Goal: Transaction & Acquisition: Download file/media

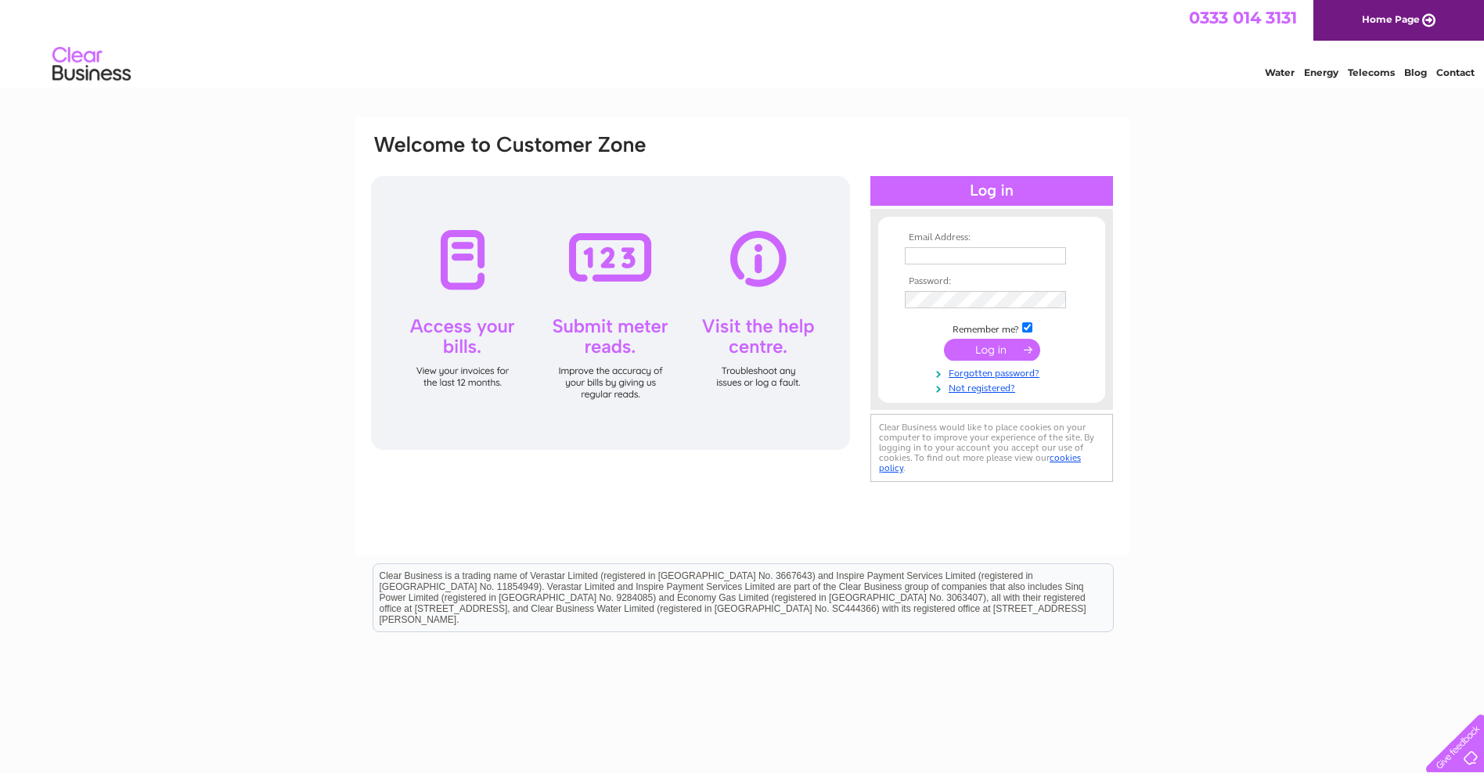
click at [939, 253] on input "text" at bounding box center [985, 255] width 161 height 17
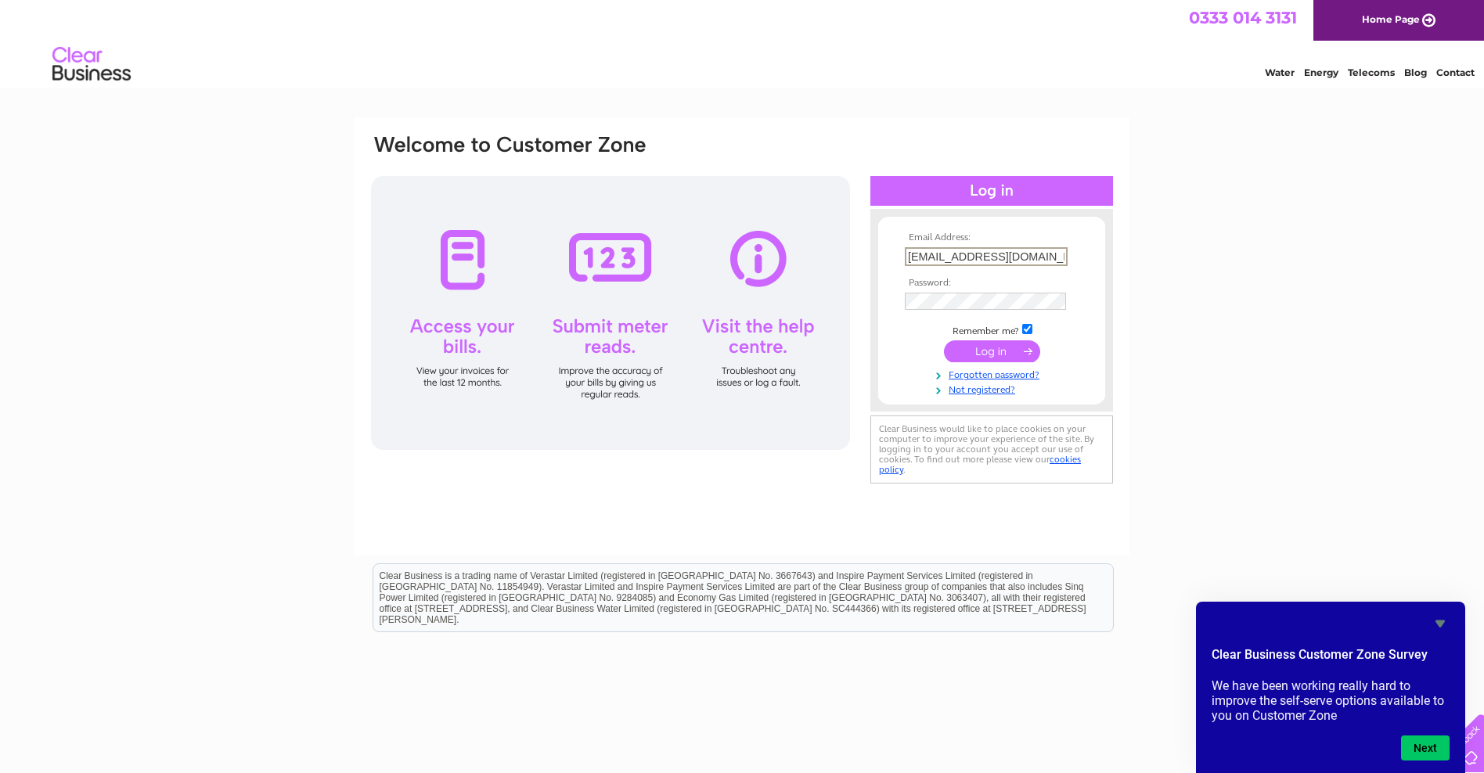
type input "[EMAIL_ADDRESS][DOMAIN_NAME]"
click at [988, 352] on input "submit" at bounding box center [992, 350] width 96 height 22
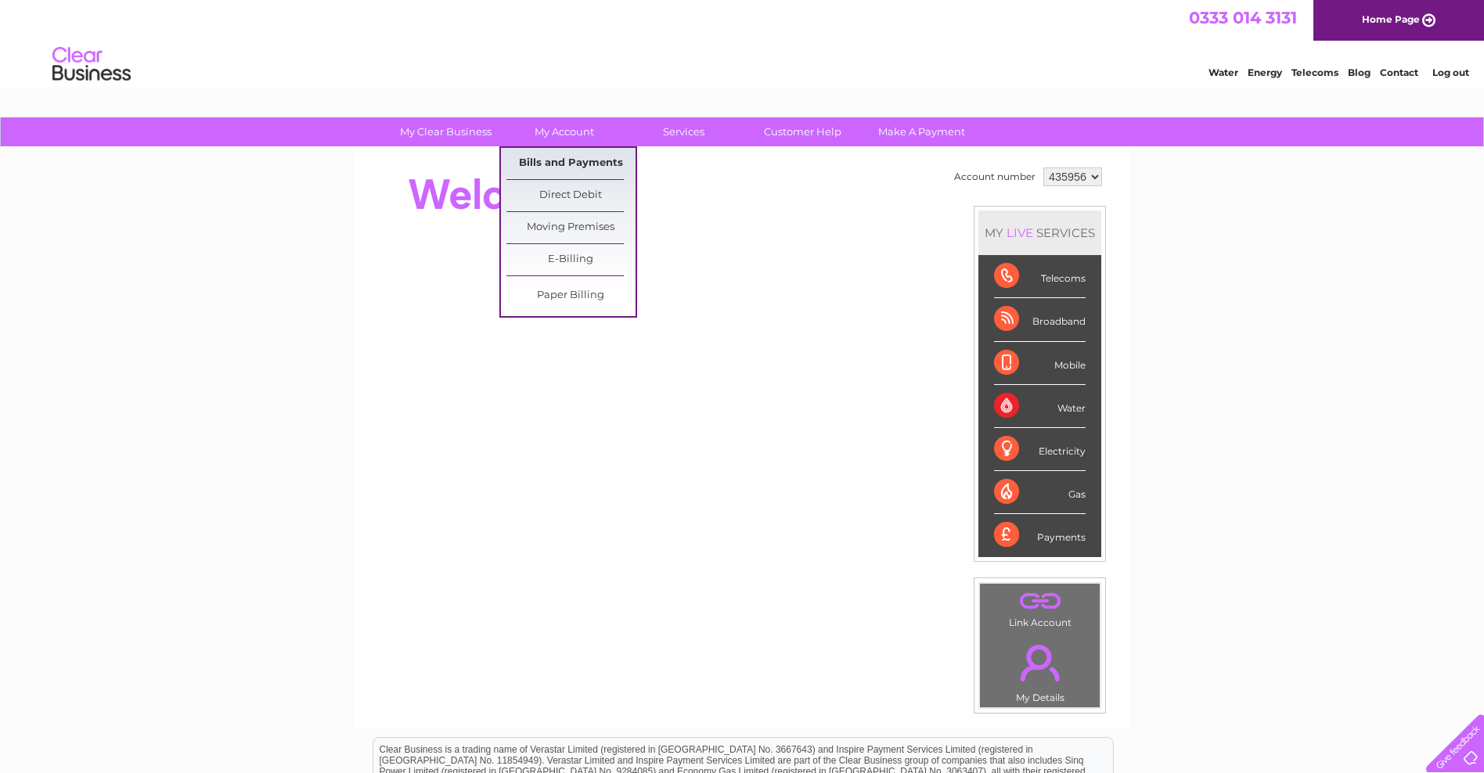
click at [579, 162] on link "Bills and Payments" at bounding box center [570, 163] width 129 height 31
click at [555, 129] on link "My Account" at bounding box center [564, 131] width 129 height 29
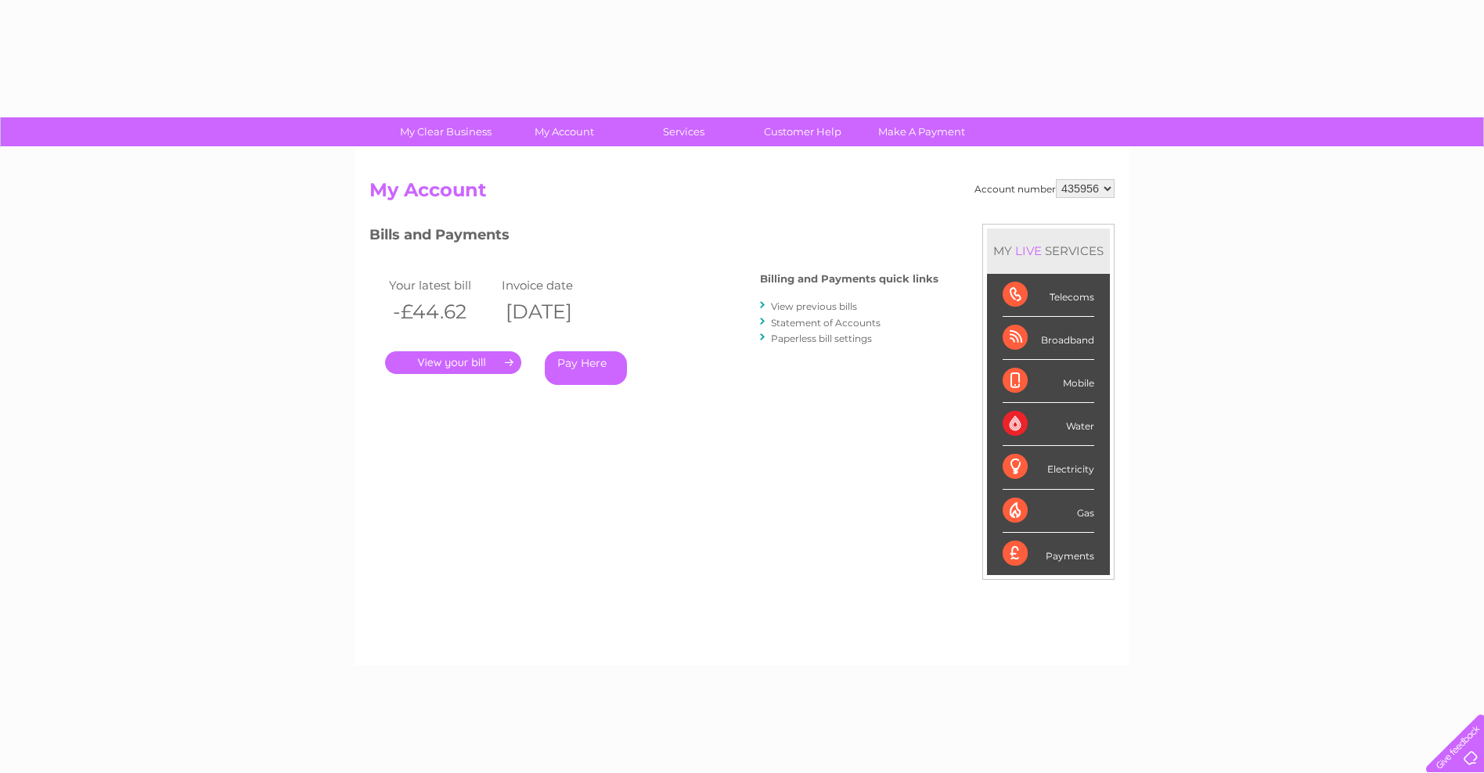
click at [790, 303] on link "View previous bills" at bounding box center [814, 307] width 86 height 12
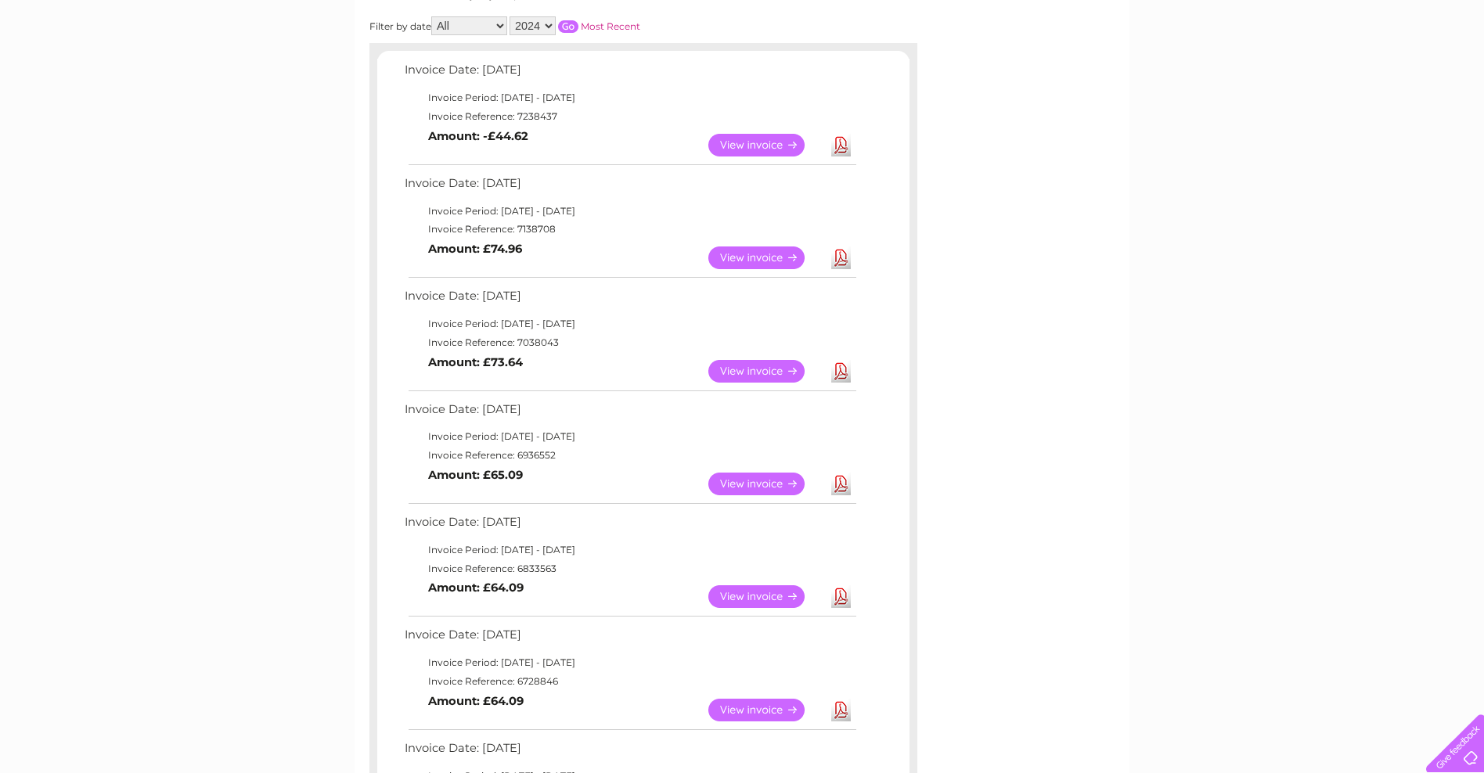
scroll to position [188, 0]
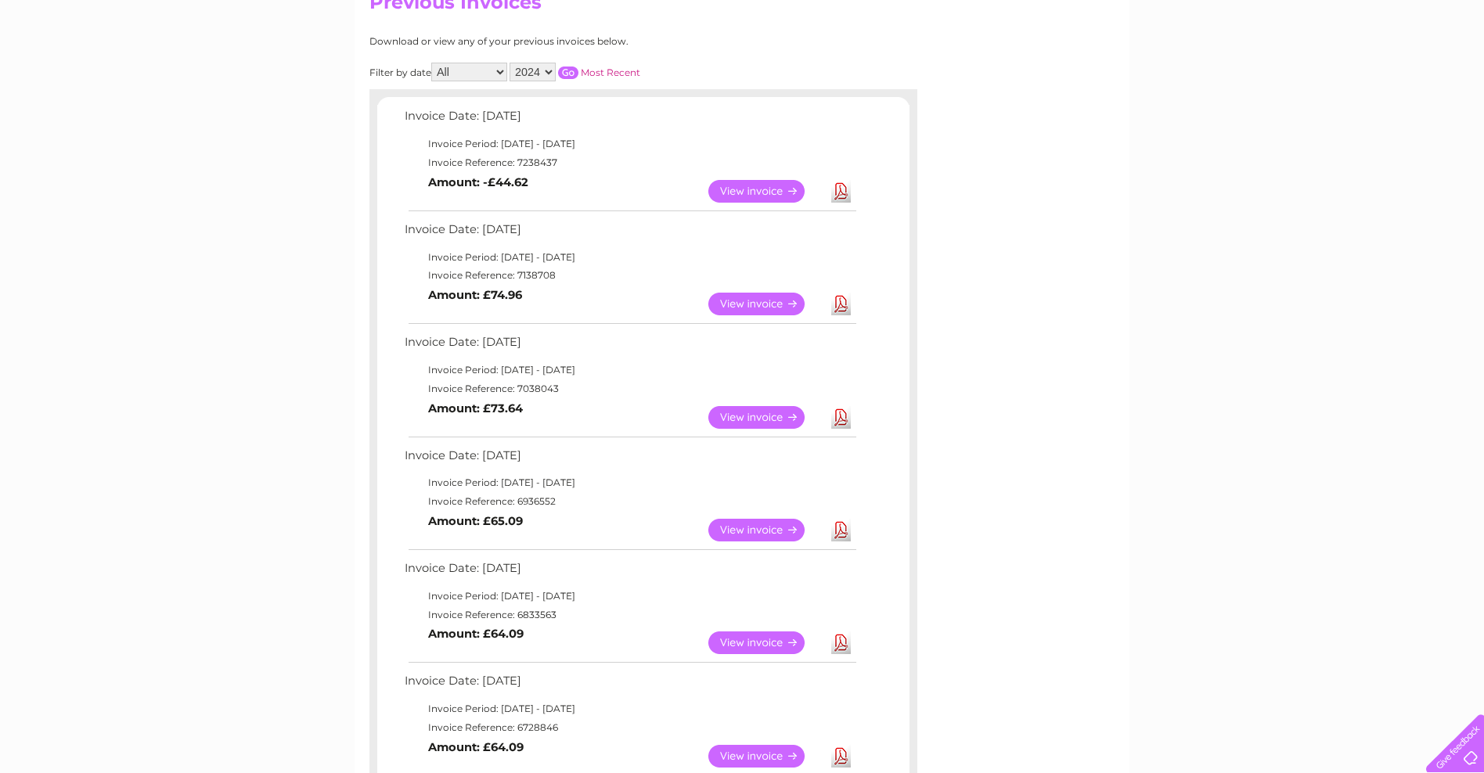
drag, startPoint x: 549, startPoint y: 67, endPoint x: 837, endPoint y: 193, distance: 314.7
click at [780, 193] on div "Download or view any of your previous invoices below. Filter by date All Januar…" at bounding box center [574, 752] width 411 height 1433
click at [838, 193] on link "Download" at bounding box center [841, 191] width 20 height 23
click at [839, 302] on link "Download" at bounding box center [841, 304] width 20 height 23
click at [841, 298] on link "Download" at bounding box center [841, 304] width 20 height 23
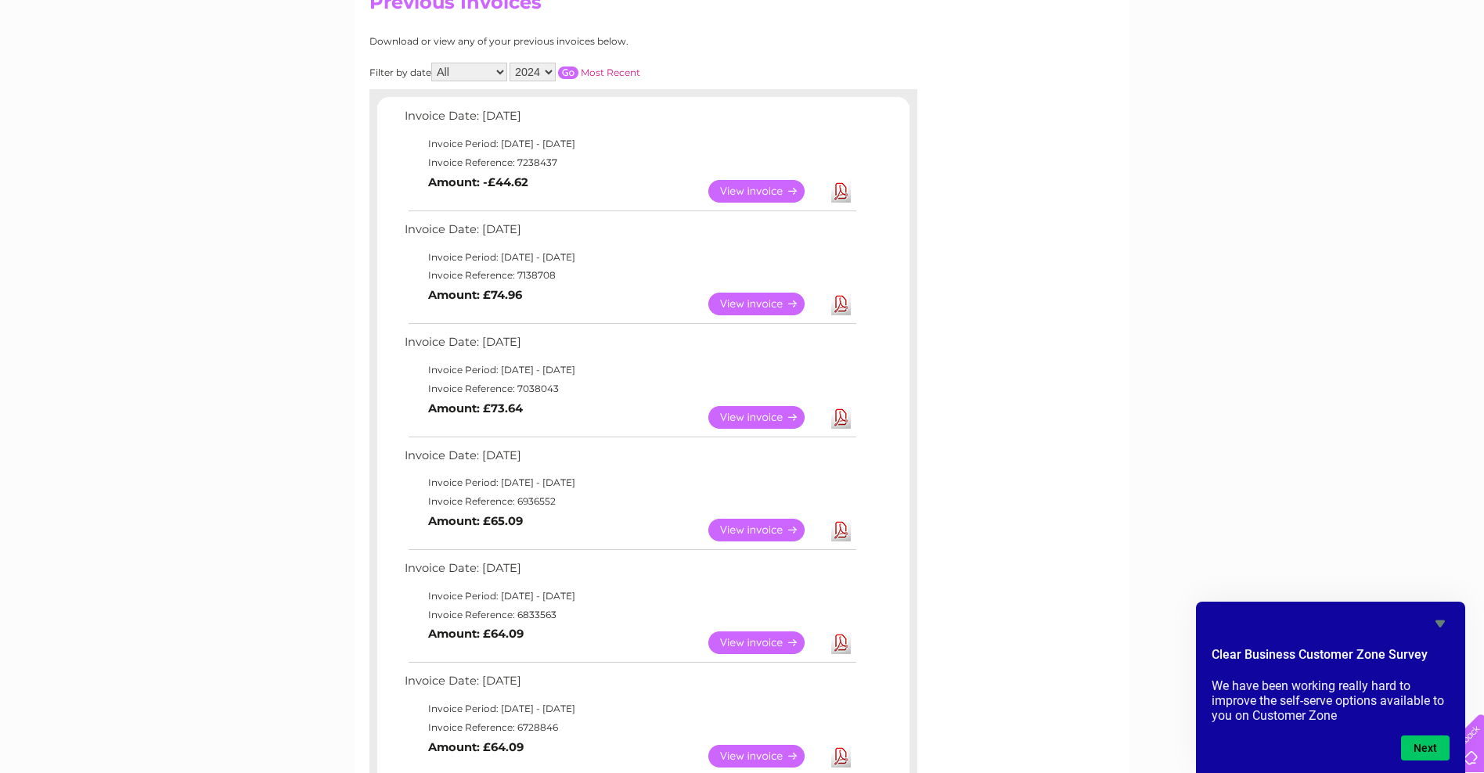
click at [837, 419] on link "Download" at bounding box center [841, 417] width 20 height 23
click at [839, 530] on link "Download" at bounding box center [841, 530] width 20 height 23
click at [838, 644] on link "Download" at bounding box center [841, 643] width 20 height 23
